Goal: Navigation & Orientation: Find specific page/section

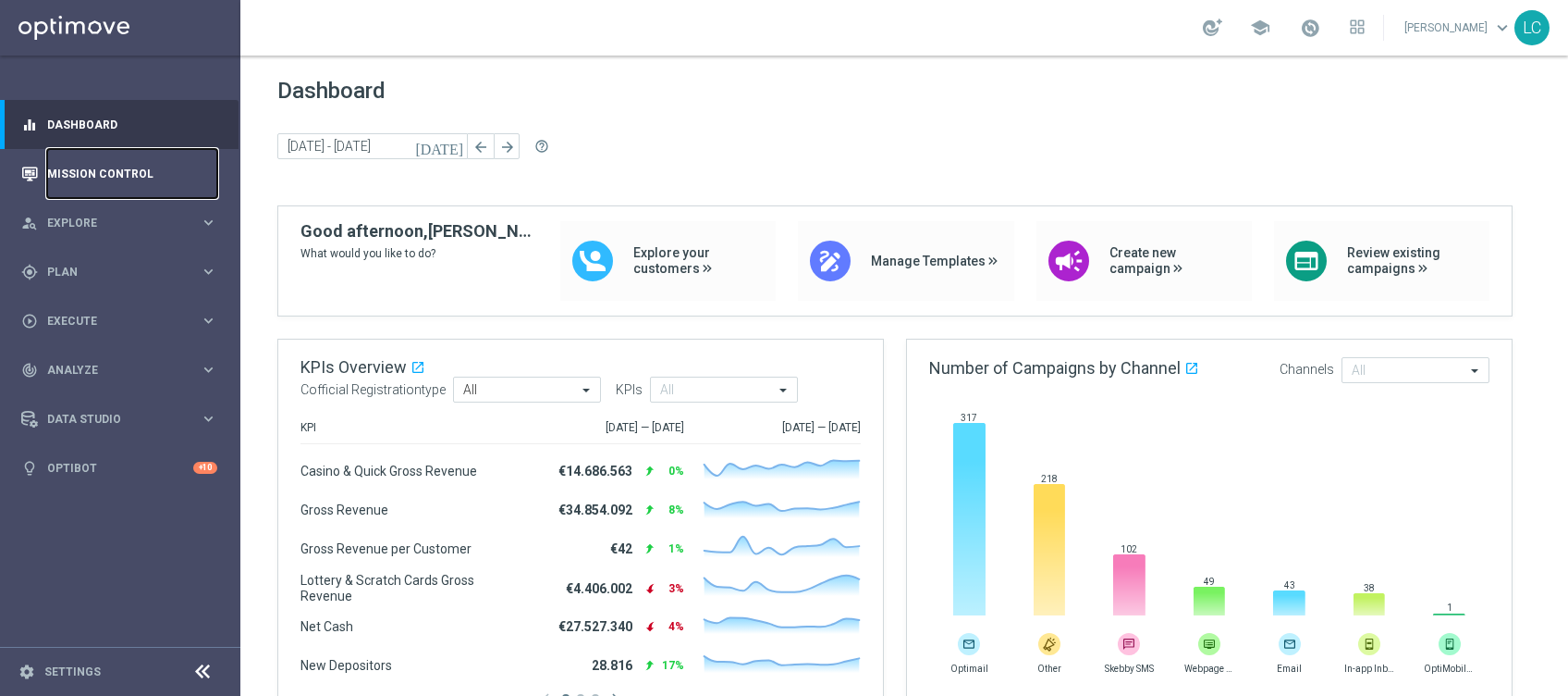
click at [99, 177] on link "Mission Control" at bounding box center [132, 173] width 170 height 49
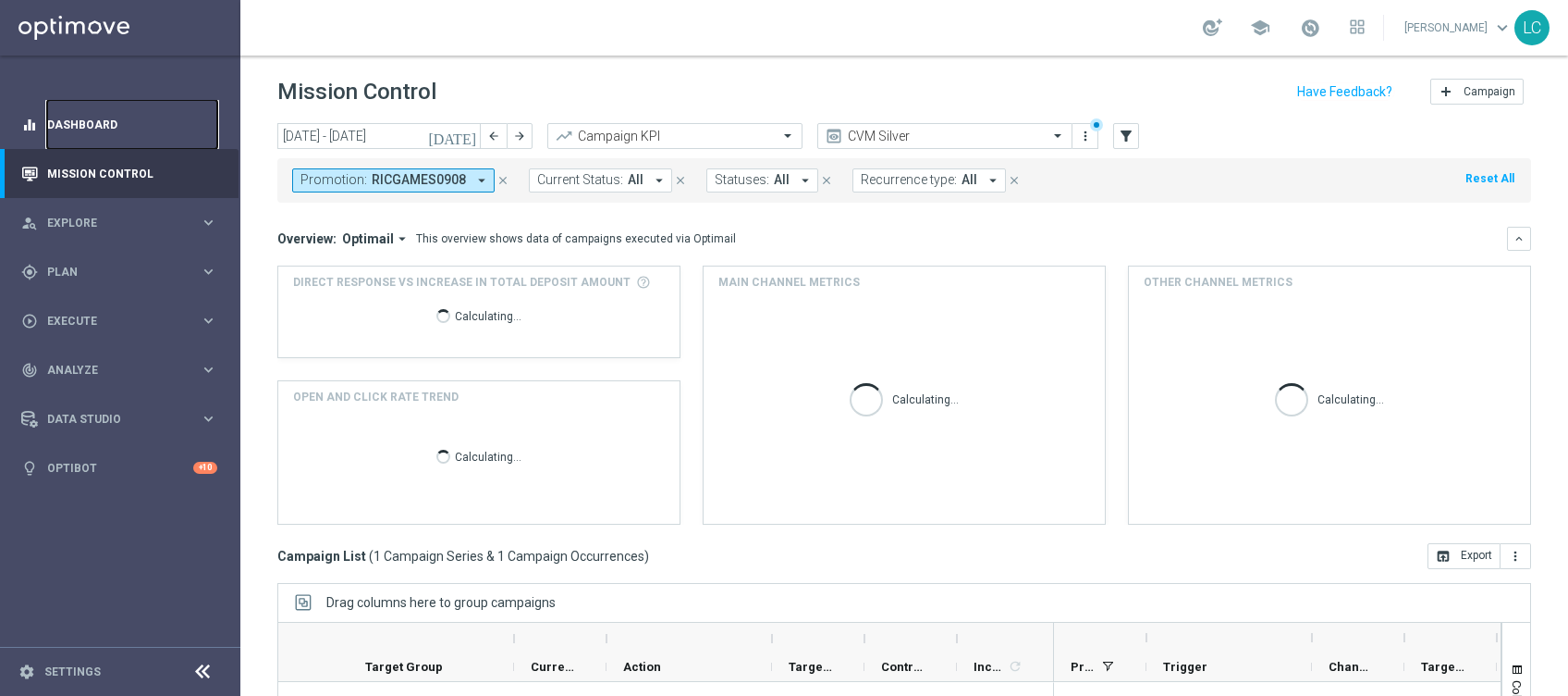
click at [102, 127] on link "Dashboard" at bounding box center [132, 124] width 170 height 49
